Goal: Task Accomplishment & Management: Use online tool/utility

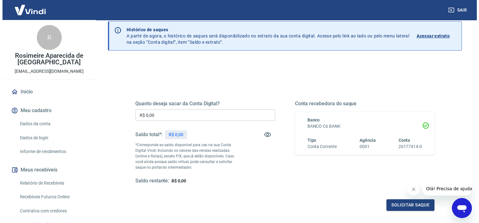
scroll to position [62, 0]
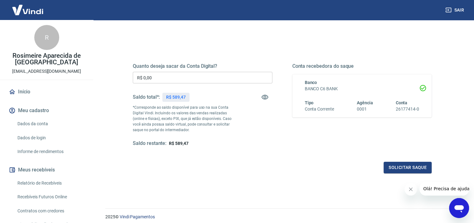
click at [160, 78] on input "R$ 0,00" at bounding box center [203, 78] width 140 height 12
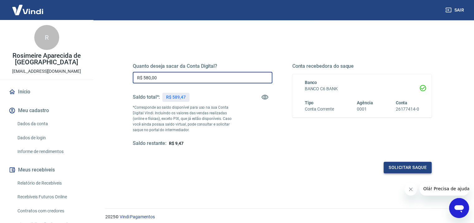
type input "R$ 580,00"
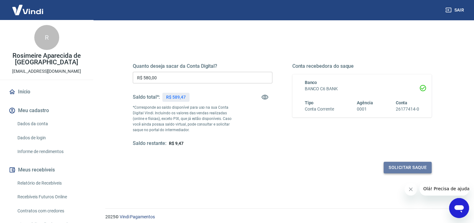
click at [416, 171] on button "Solicitar saque" at bounding box center [408, 168] width 48 height 12
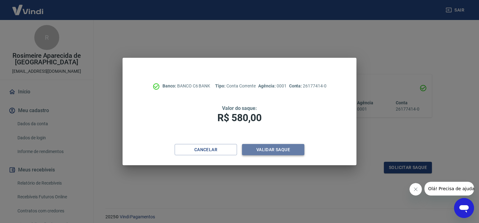
click at [274, 151] on button "Validar saque" at bounding box center [273, 150] width 62 height 12
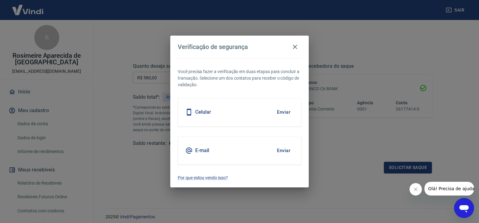
click at [279, 113] on button "Enviar" at bounding box center [284, 111] width 20 height 13
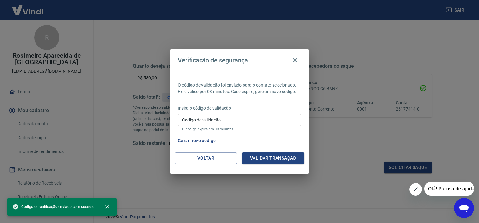
click at [258, 118] on input "Código de validação" at bounding box center [240, 120] width 124 height 12
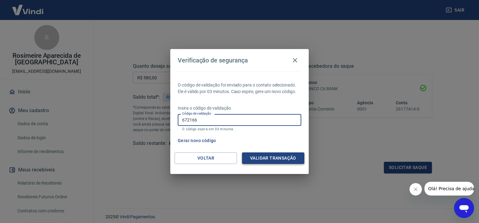
type input "672166"
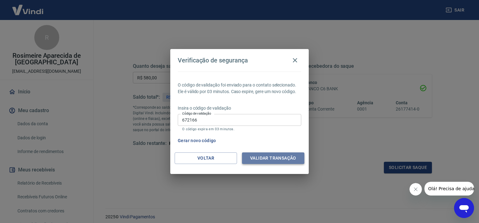
click at [279, 158] on button "Validar transação" at bounding box center [273, 158] width 62 height 12
